Goal: Use online tool/utility: Utilize a website feature to perform a specific function

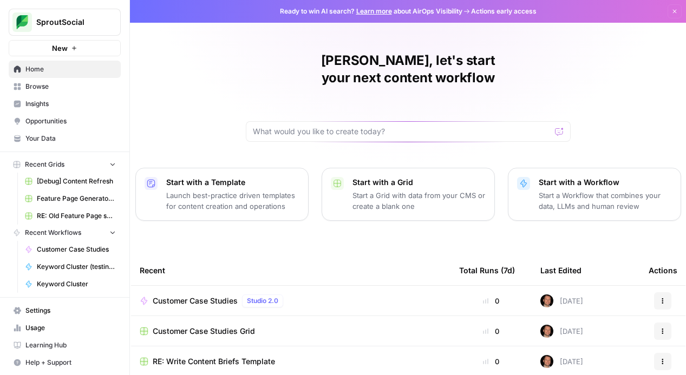
click at [76, 86] on span "Browse" at bounding box center [70, 87] width 90 height 10
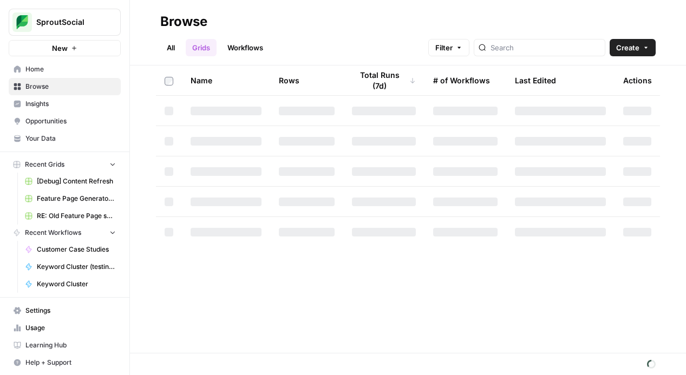
click at [242, 42] on link "Workflows" at bounding box center [245, 47] width 49 height 17
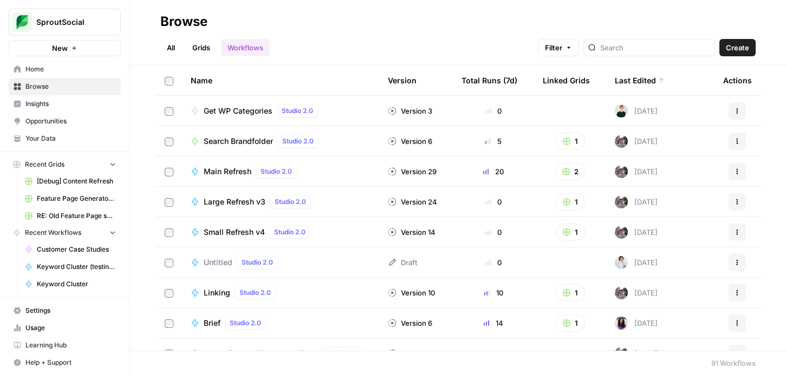
click at [496, 82] on div "Total Runs (7d)" at bounding box center [489, 81] width 56 height 30
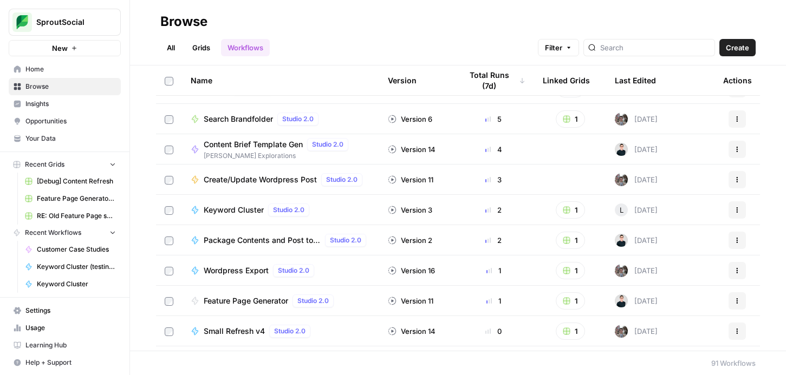
scroll to position [211, 0]
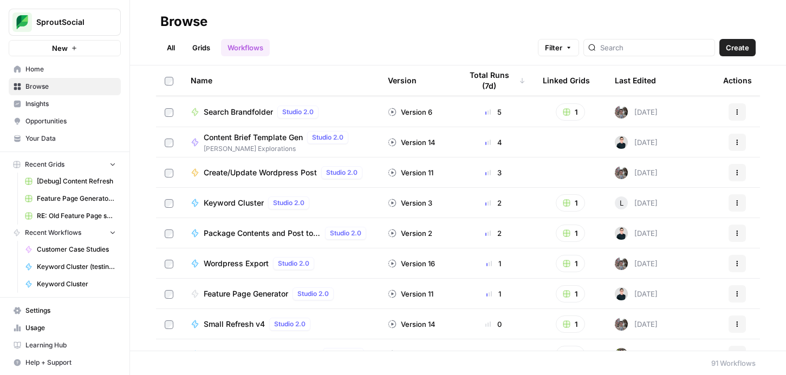
click at [630, 78] on div "Last Edited" at bounding box center [635, 81] width 41 height 30
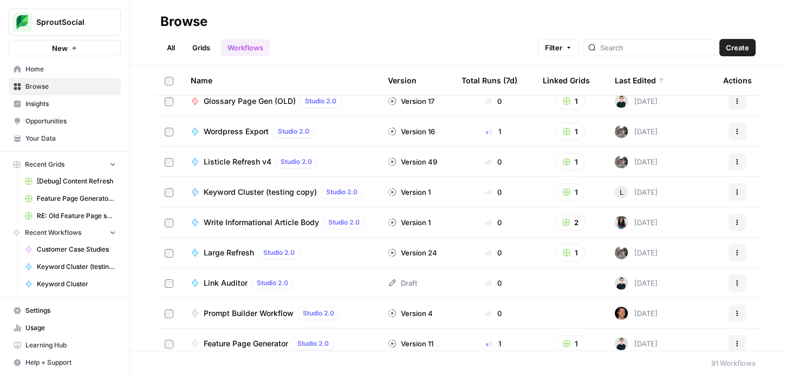
scroll to position [472, 0]
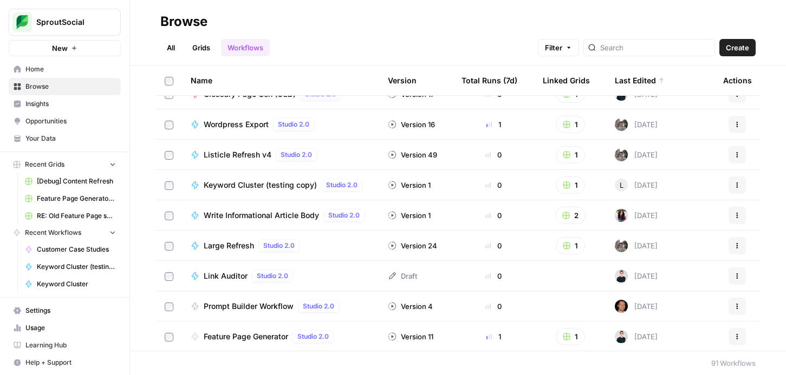
click at [270, 303] on span "Prompt Builder Workflow" at bounding box center [249, 306] width 90 height 11
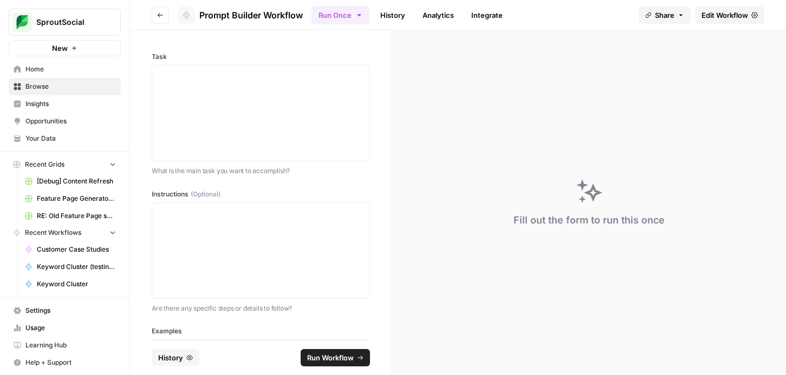
click at [686, 14] on span "Edit Workflow" at bounding box center [724, 15] width 47 height 11
click at [346, 127] on div at bounding box center [261, 113] width 204 height 87
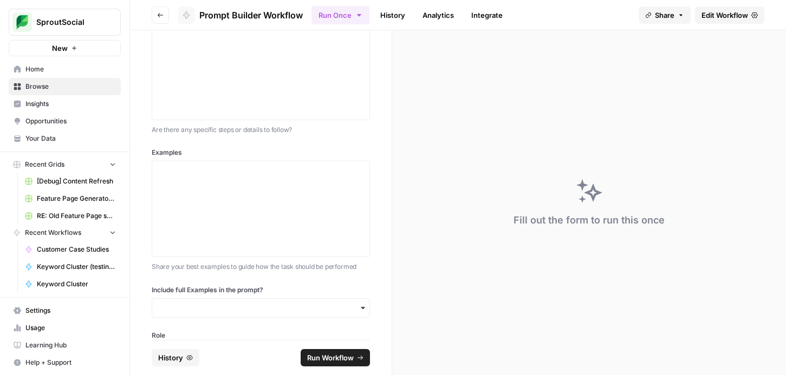
scroll to position [209, 0]
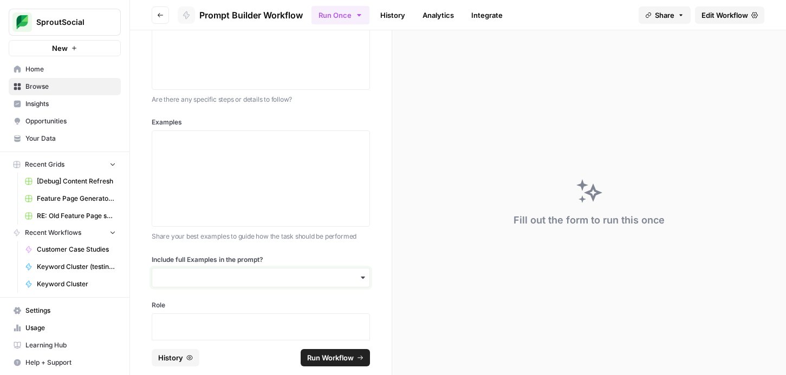
click at [190, 277] on input "Include full Examples in the prompt?" at bounding box center [261, 277] width 204 height 11
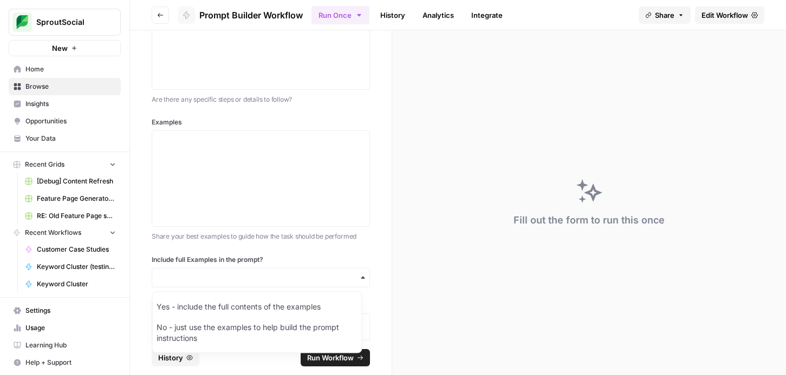
click at [138, 265] on div "Task What is the main task you want to accomplish? Instructions (Optional) Are …" at bounding box center [261, 185] width 262 height 310
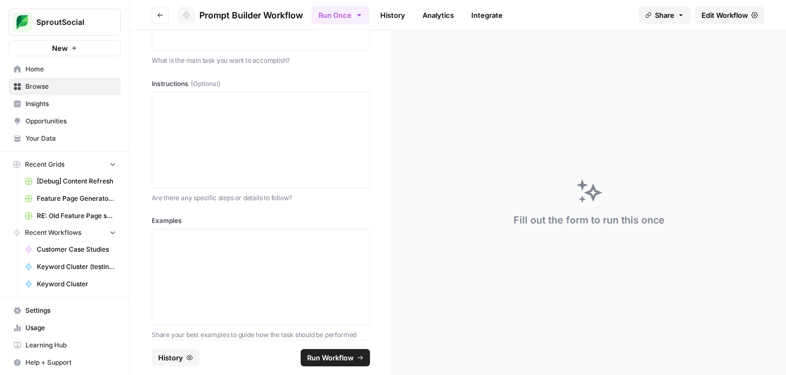
scroll to position [66, 0]
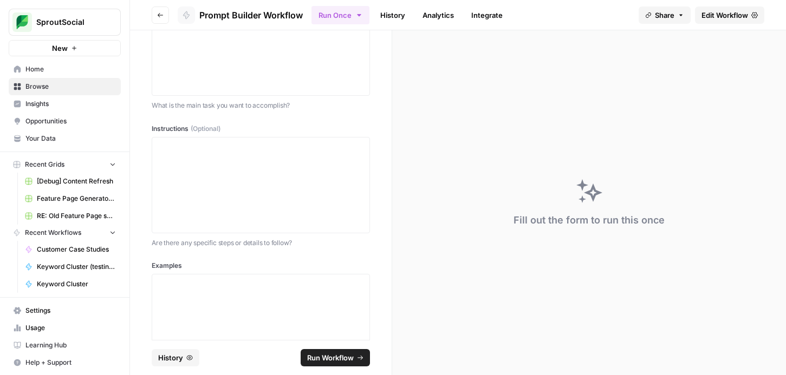
click at [686, 18] on span "Edit Workflow" at bounding box center [724, 15] width 47 height 11
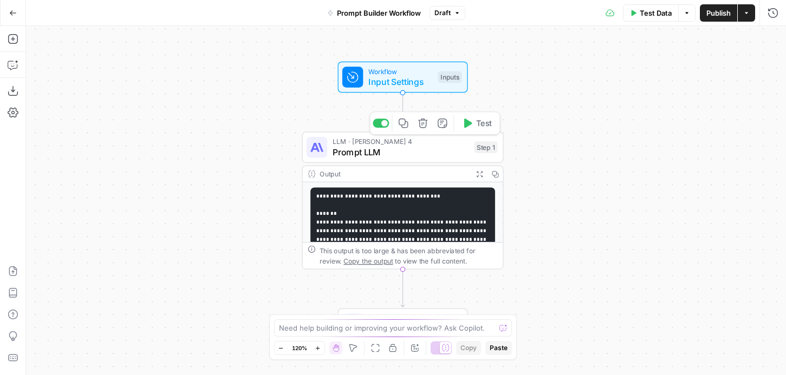
click at [413, 156] on span "Prompt LLM" at bounding box center [401, 152] width 136 height 13
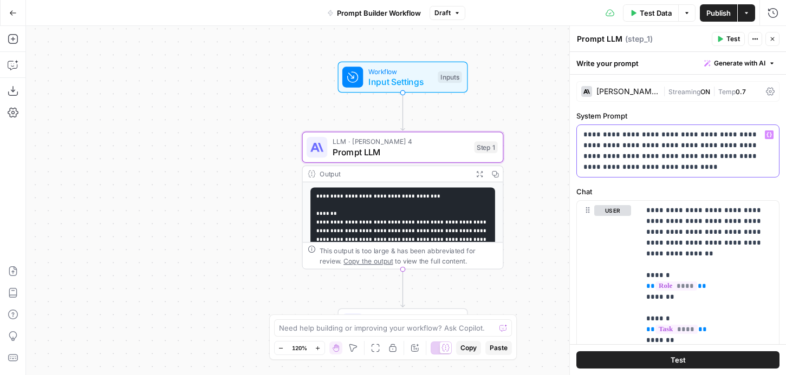
drag, startPoint x: 682, startPoint y: 164, endPoint x: 585, endPoint y: 135, distance: 101.8
click at [585, 135] on p "**********" at bounding box center [673, 150] width 181 height 43
click at [659, 168] on p "**********" at bounding box center [673, 150] width 181 height 43
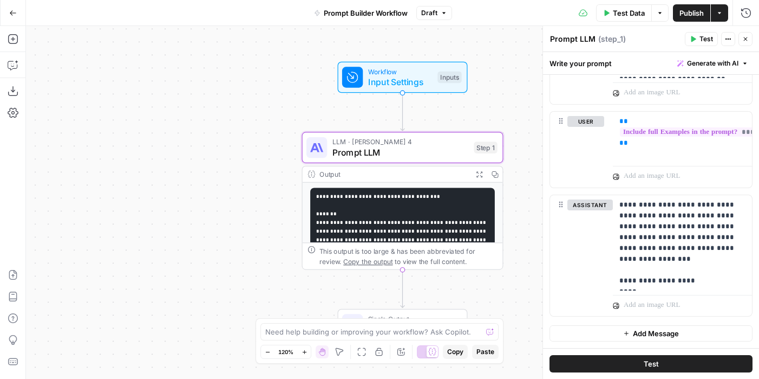
scroll to position [596, 0]
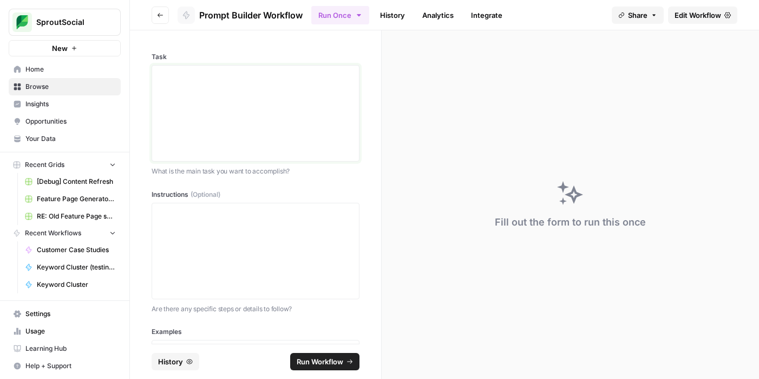
click at [245, 94] on div at bounding box center [256, 113] width 194 height 87
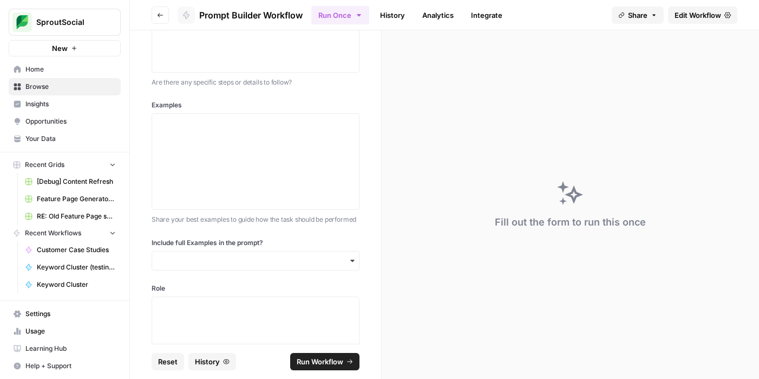
scroll to position [233, 0]
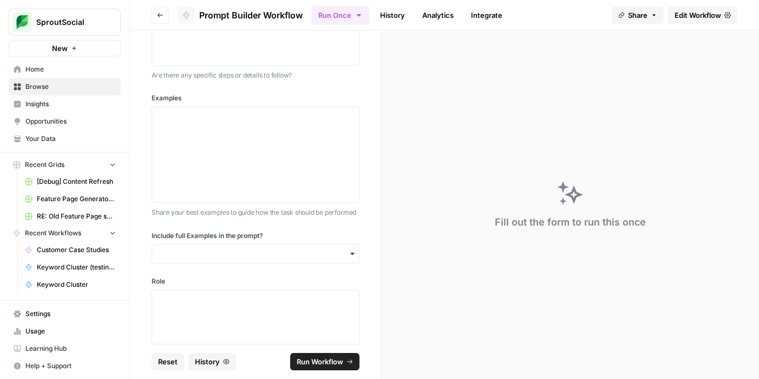
click at [348, 258] on icon "button" at bounding box center [352, 253] width 9 height 9
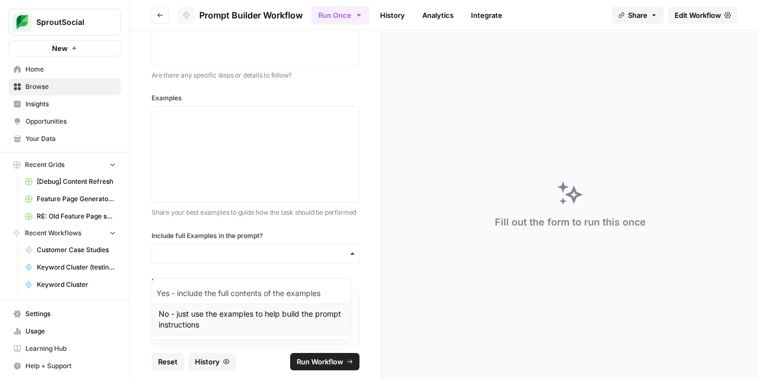
click at [222, 312] on div "No - just use the examples to help build the prompt instructions" at bounding box center [251, 318] width 199 height 31
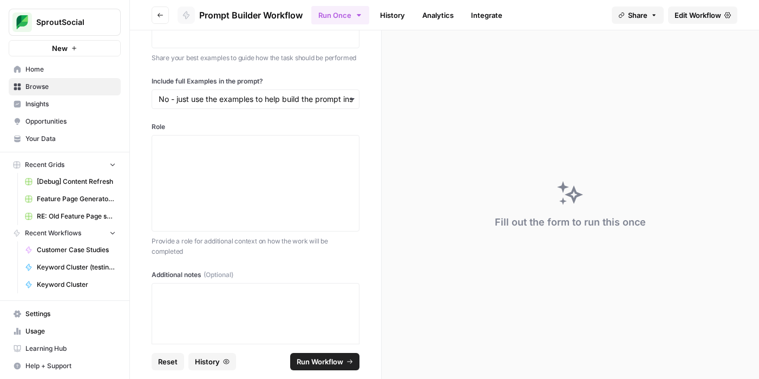
scroll to position [395, 0]
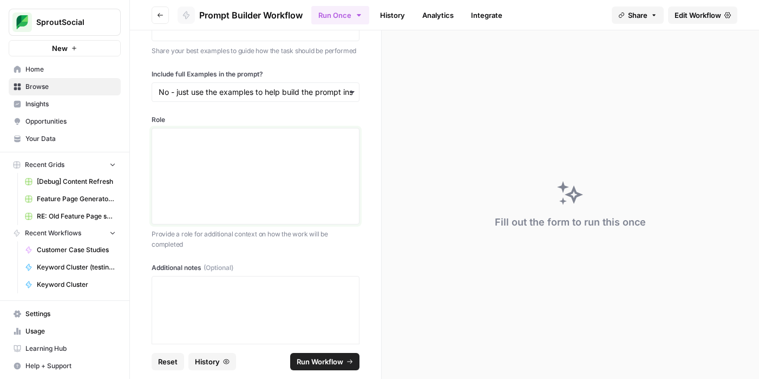
click at [232, 185] on div at bounding box center [256, 176] width 194 height 87
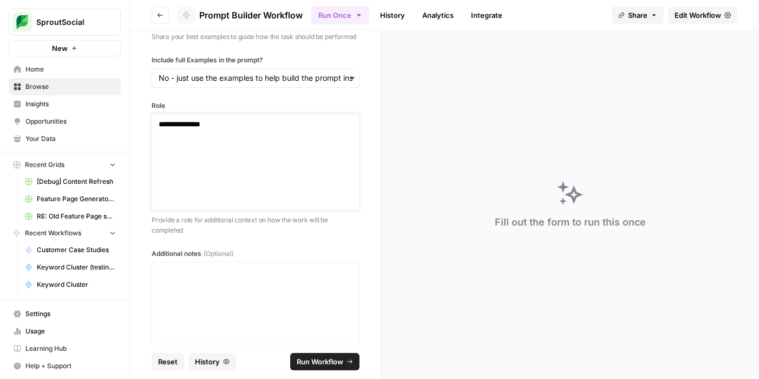
scroll to position [416, 0]
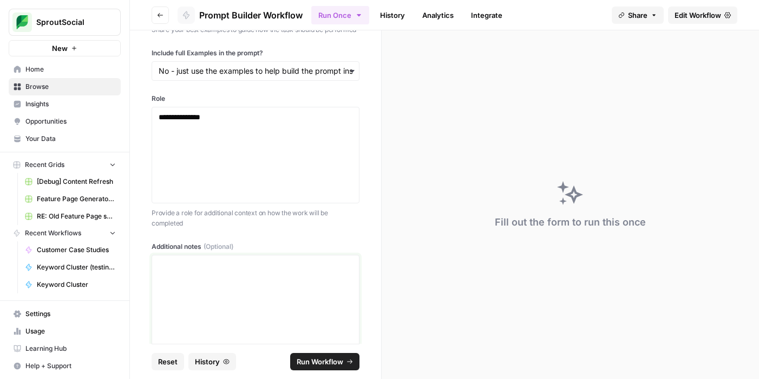
click at [204, 270] on p at bounding box center [256, 264] width 194 height 11
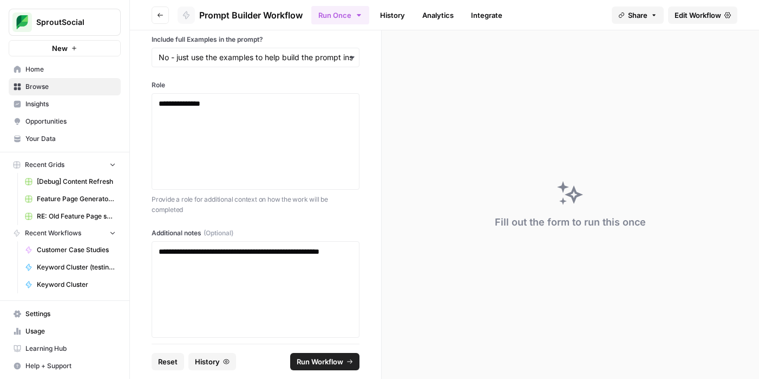
click at [312, 358] on span "Run Workflow" at bounding box center [320, 361] width 47 height 11
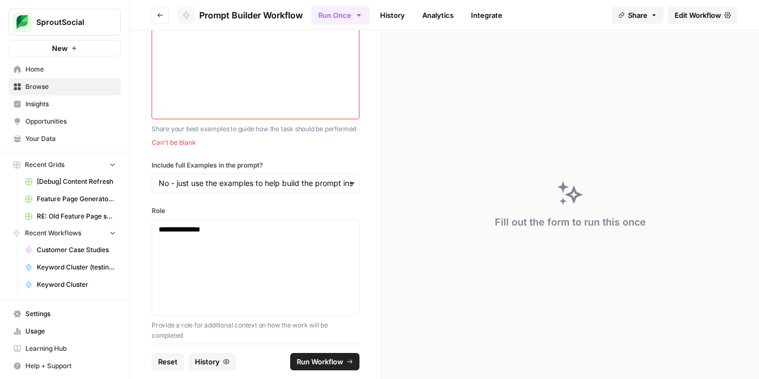
scroll to position [241, 0]
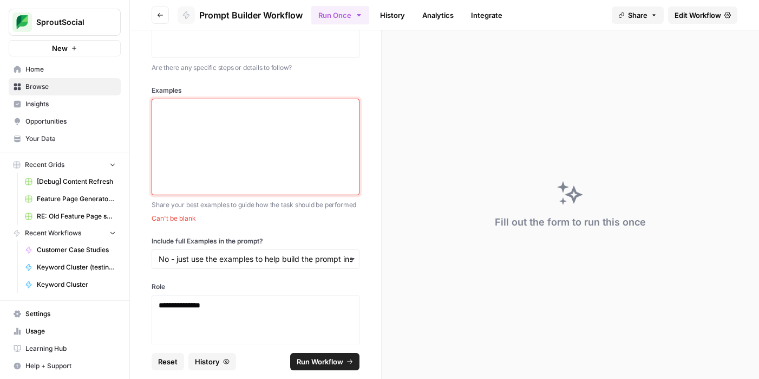
click at [223, 126] on div at bounding box center [256, 146] width 194 height 87
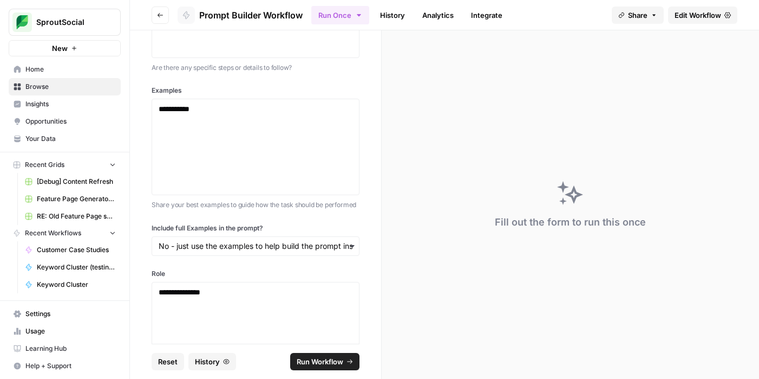
click at [337, 362] on span "Run Workflow" at bounding box center [320, 361] width 47 height 11
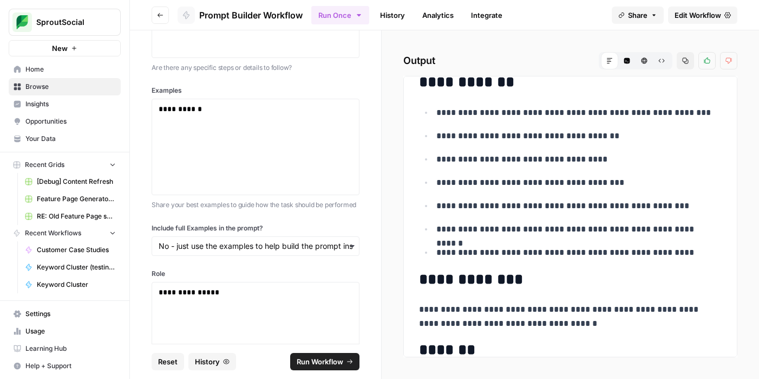
scroll to position [282, 0]
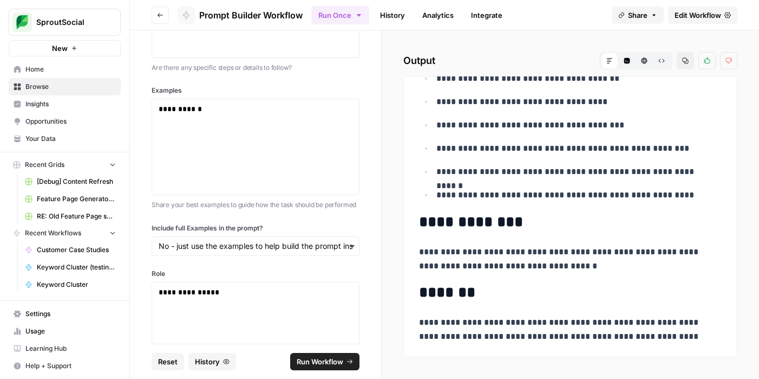
click at [686, 15] on span "Edit Workflow" at bounding box center [698, 15] width 47 height 11
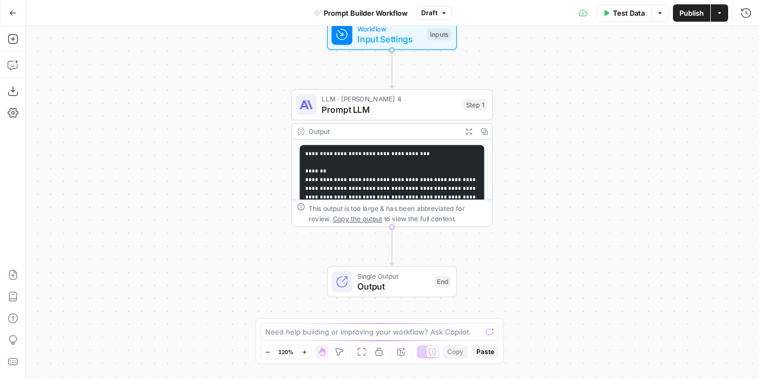
click at [16, 15] on button "Go Back" at bounding box center [12, 12] width 19 height 19
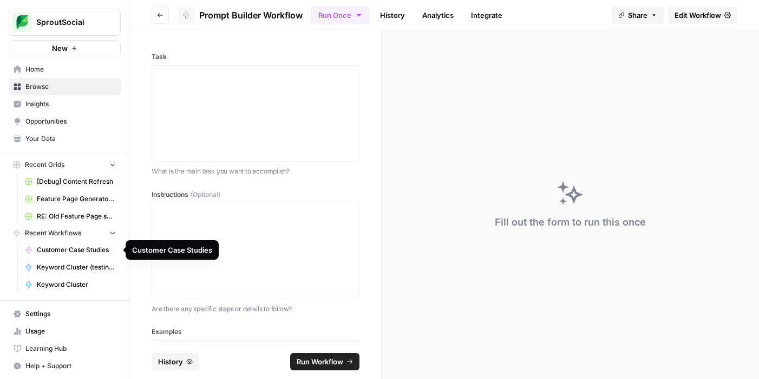
click at [71, 246] on span "Customer Case Studies" at bounding box center [76, 250] width 79 height 10
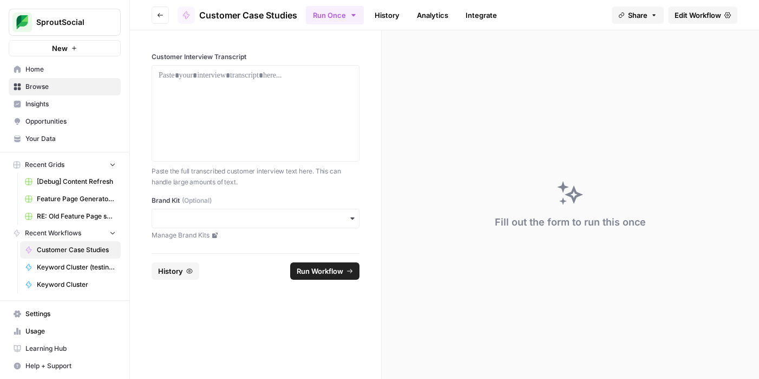
click at [685, 16] on span "Edit Workflow" at bounding box center [698, 15] width 47 height 11
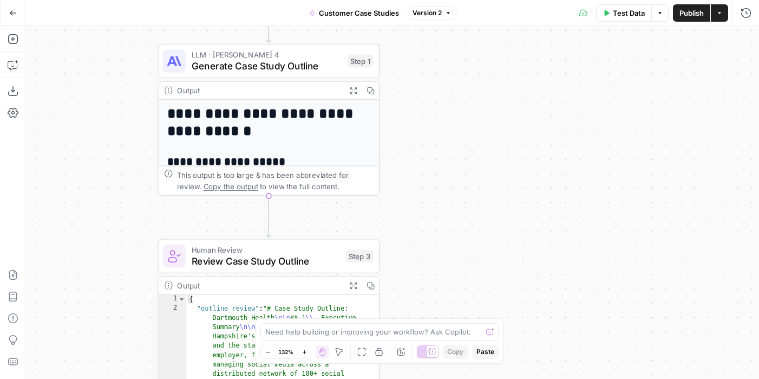
click at [296, 134] on h1 "**********" at bounding box center [263, 122] width 193 height 34
click at [278, 88] on div "Output" at bounding box center [259, 89] width 164 height 11
click at [291, 64] on span "Generate Case Study Outline" at bounding box center [267, 66] width 151 height 14
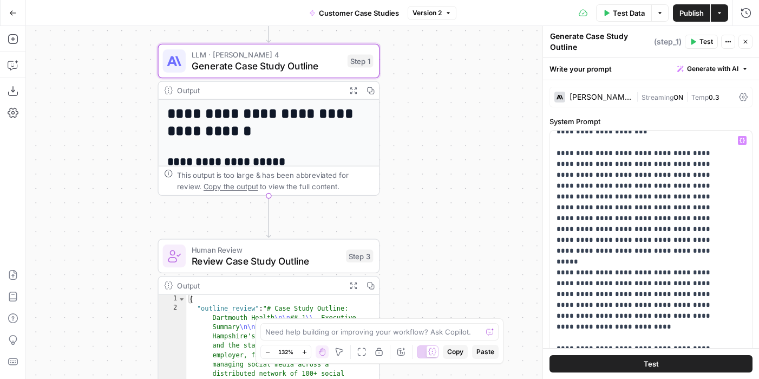
scroll to position [901, 0]
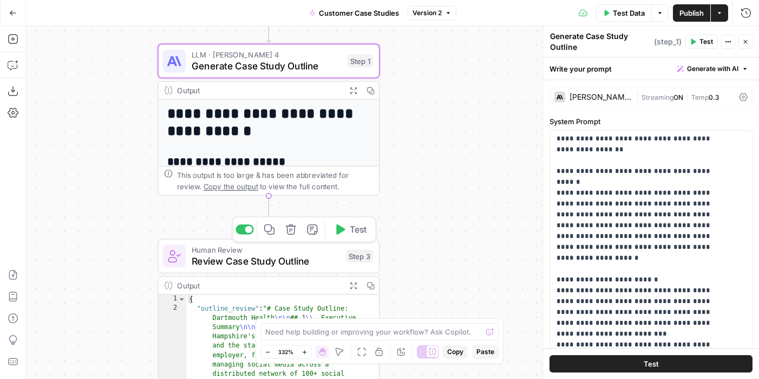
click at [317, 262] on span "Review Case Study Outline" at bounding box center [266, 260] width 149 height 14
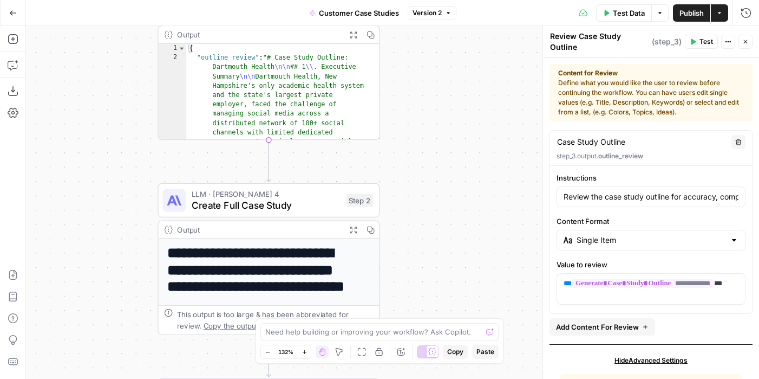
click at [291, 198] on span "Create Full Case Study" at bounding box center [266, 205] width 149 height 14
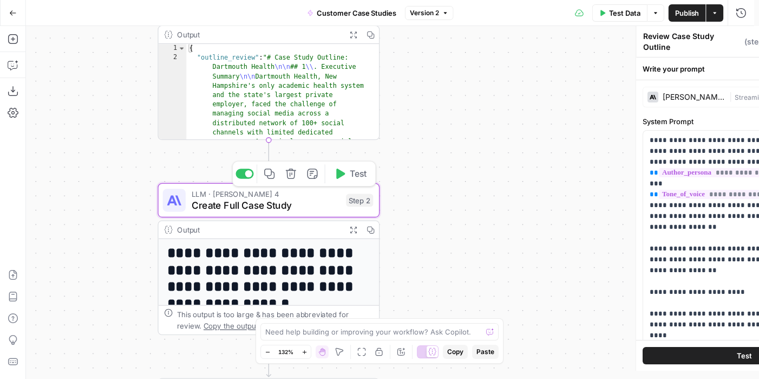
type textarea "Create Full Case Study"
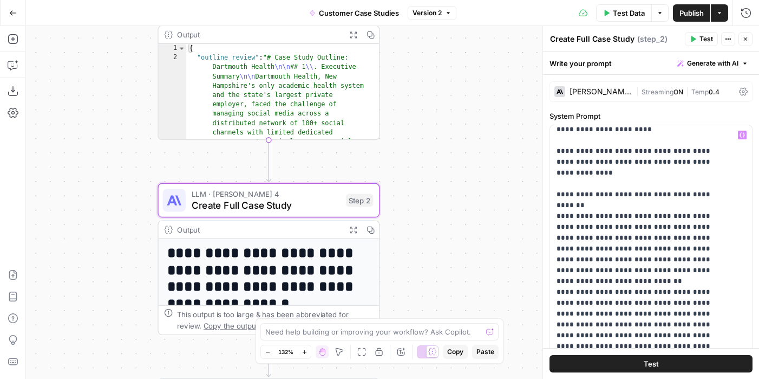
scroll to position [213, 0]
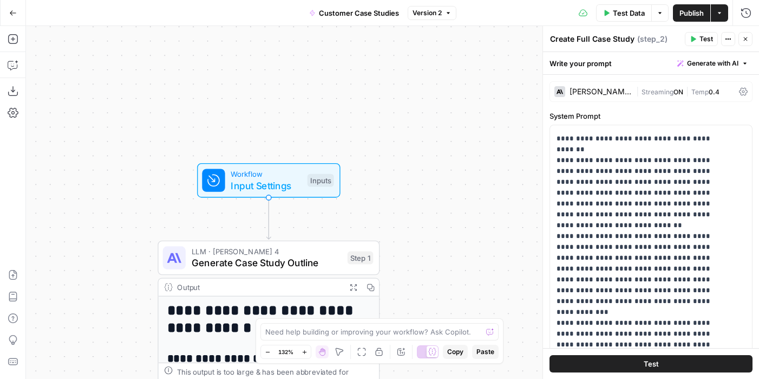
click at [251, 183] on span "Input Settings" at bounding box center [266, 185] width 71 height 14
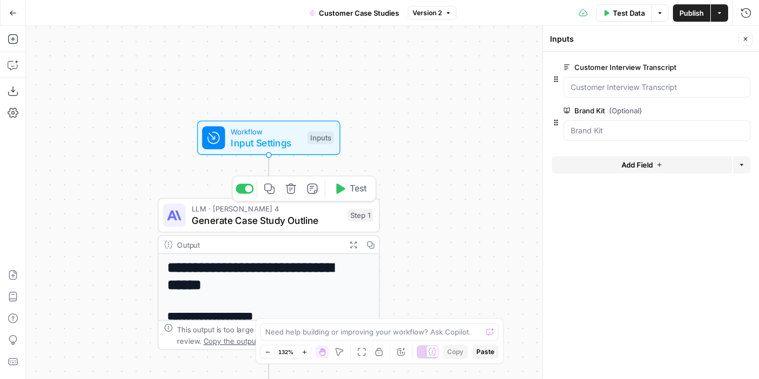
click at [245, 212] on span "LLM · [PERSON_NAME] 4" at bounding box center [267, 208] width 151 height 11
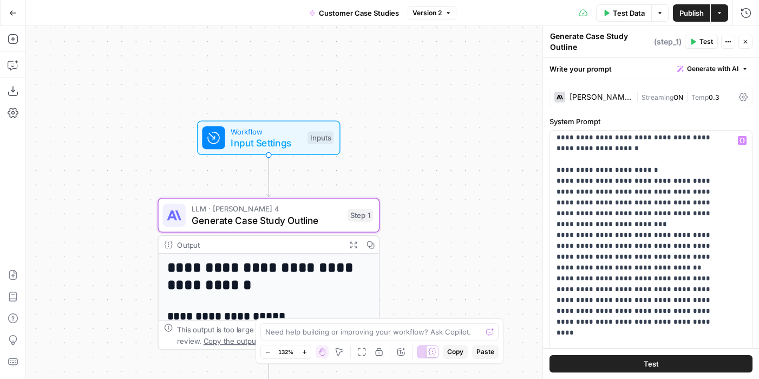
scroll to position [1044, 0]
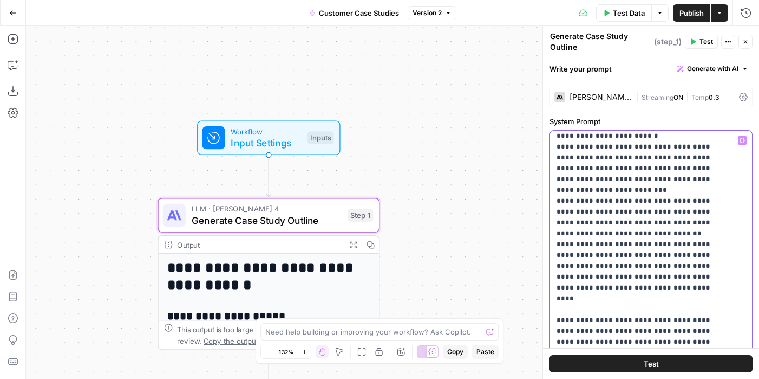
drag, startPoint x: 653, startPoint y: 328, endPoint x: 618, endPoint y: 169, distance: 162.5
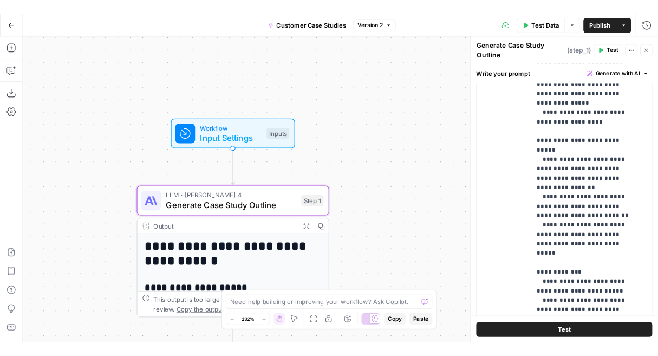
scroll to position [702, 0]
